Goal: Information Seeking & Learning: Check status

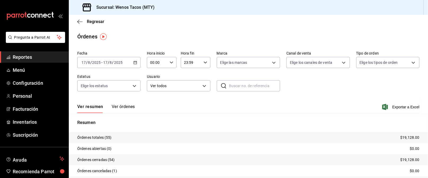
click at [134, 62] on icon "button" at bounding box center [135, 63] width 4 height 4
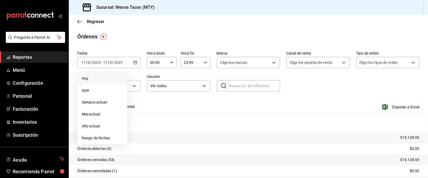
click at [95, 80] on span "Hoy" at bounding box center [102, 79] width 41 height 6
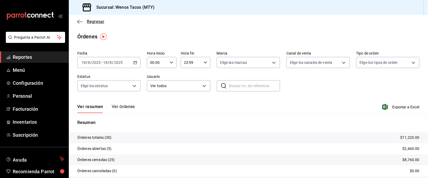
click at [94, 23] on span "Regresar" at bounding box center [95, 21] width 17 height 5
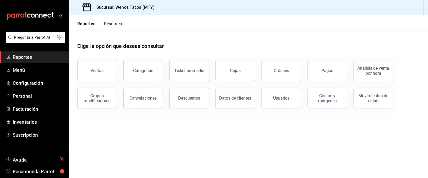
click at [98, 70] on div "Ventas" at bounding box center [97, 70] width 13 height 5
click at [98, 70] on html "Pregunta a Parrot AI Reportes Menú Configuración Personal Facturación Inventari…" at bounding box center [214, 89] width 428 height 178
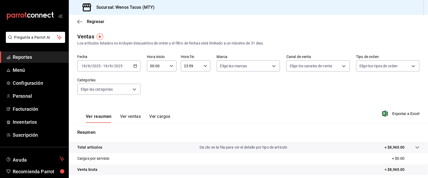
click at [134, 67] on icon "button" at bounding box center [135, 66] width 4 height 4
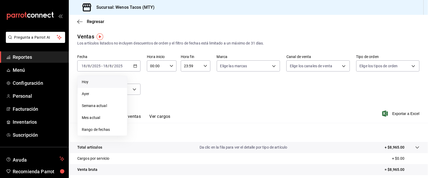
click at [94, 84] on span "Hoy" at bounding box center [102, 82] width 41 height 6
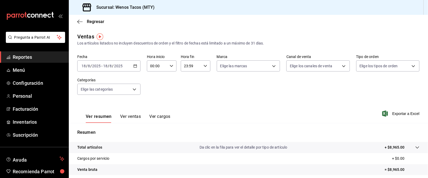
click at [131, 115] on button "Ver ventas" at bounding box center [130, 118] width 21 height 9
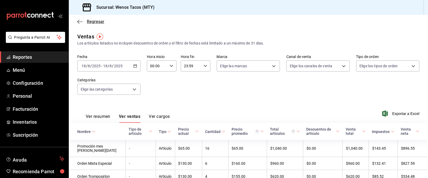
click at [85, 20] on span "Regresar" at bounding box center [90, 21] width 27 height 5
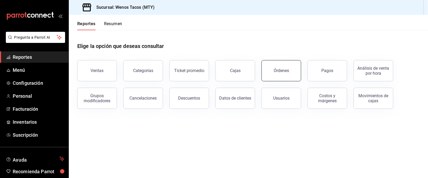
click at [280, 66] on button "Órdenes" at bounding box center [281, 70] width 40 height 21
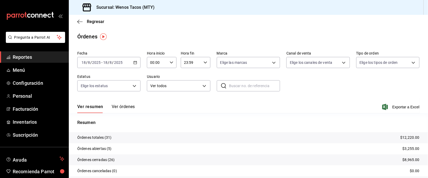
click at [264, 146] on tr "Órdenes abiertas (5) $3,255.00" at bounding box center [248, 148] width 359 height 11
click at [120, 106] on button "Ver órdenes" at bounding box center [123, 108] width 23 height 9
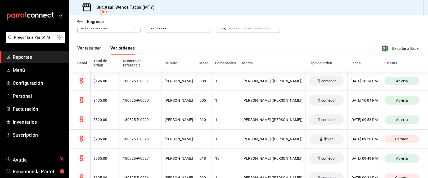
scroll to position [11, 0]
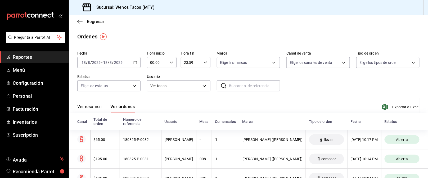
click at [96, 106] on button "Ver resumen" at bounding box center [89, 108] width 25 height 9
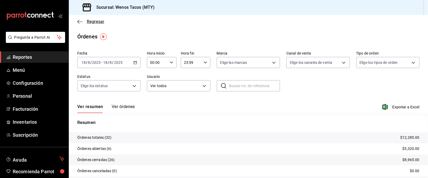
click at [98, 22] on span "Regresar" at bounding box center [95, 21] width 17 height 5
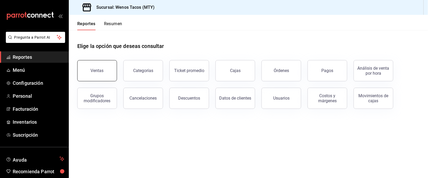
click at [96, 75] on button "Ventas" at bounding box center [97, 70] width 40 height 21
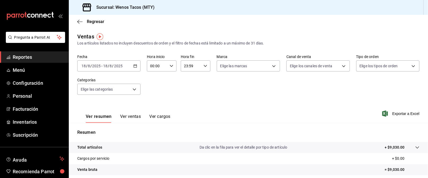
click at [130, 115] on button "Ver ventas" at bounding box center [130, 118] width 21 height 9
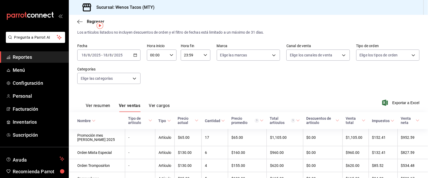
scroll to position [12, 0]
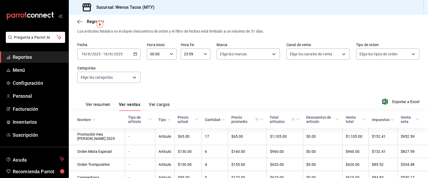
click at [134, 55] on icon "button" at bounding box center [135, 54] width 4 height 4
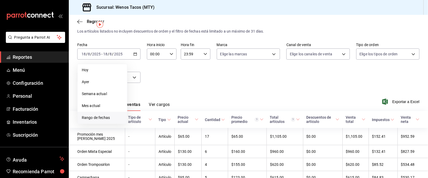
click at [95, 118] on span "Rango de fechas" at bounding box center [102, 118] width 41 height 6
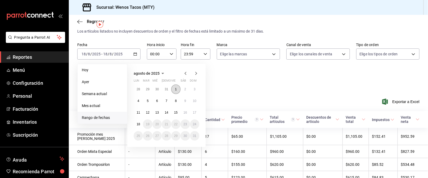
click at [174, 87] on button "1" at bounding box center [175, 89] width 9 height 10
click at [137, 123] on abbr "18" at bounding box center [138, 124] width 3 height 4
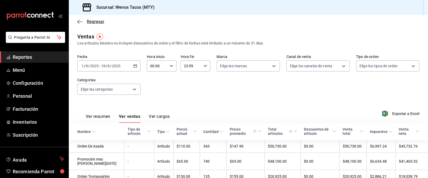
click at [97, 22] on span "Regresar" at bounding box center [95, 21] width 17 height 5
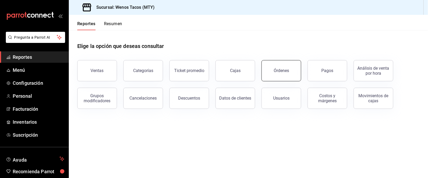
click at [281, 77] on button "Órdenes" at bounding box center [281, 70] width 40 height 21
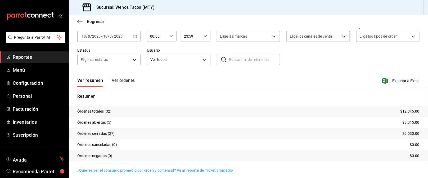
scroll to position [30, 0]
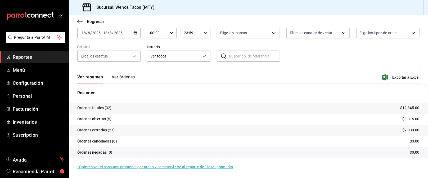
click at [213, 79] on div "Ver resumen Ver órdenes Exportar a Excel" at bounding box center [248, 75] width 342 height 15
